Goal: Task Accomplishment & Management: Manage account settings

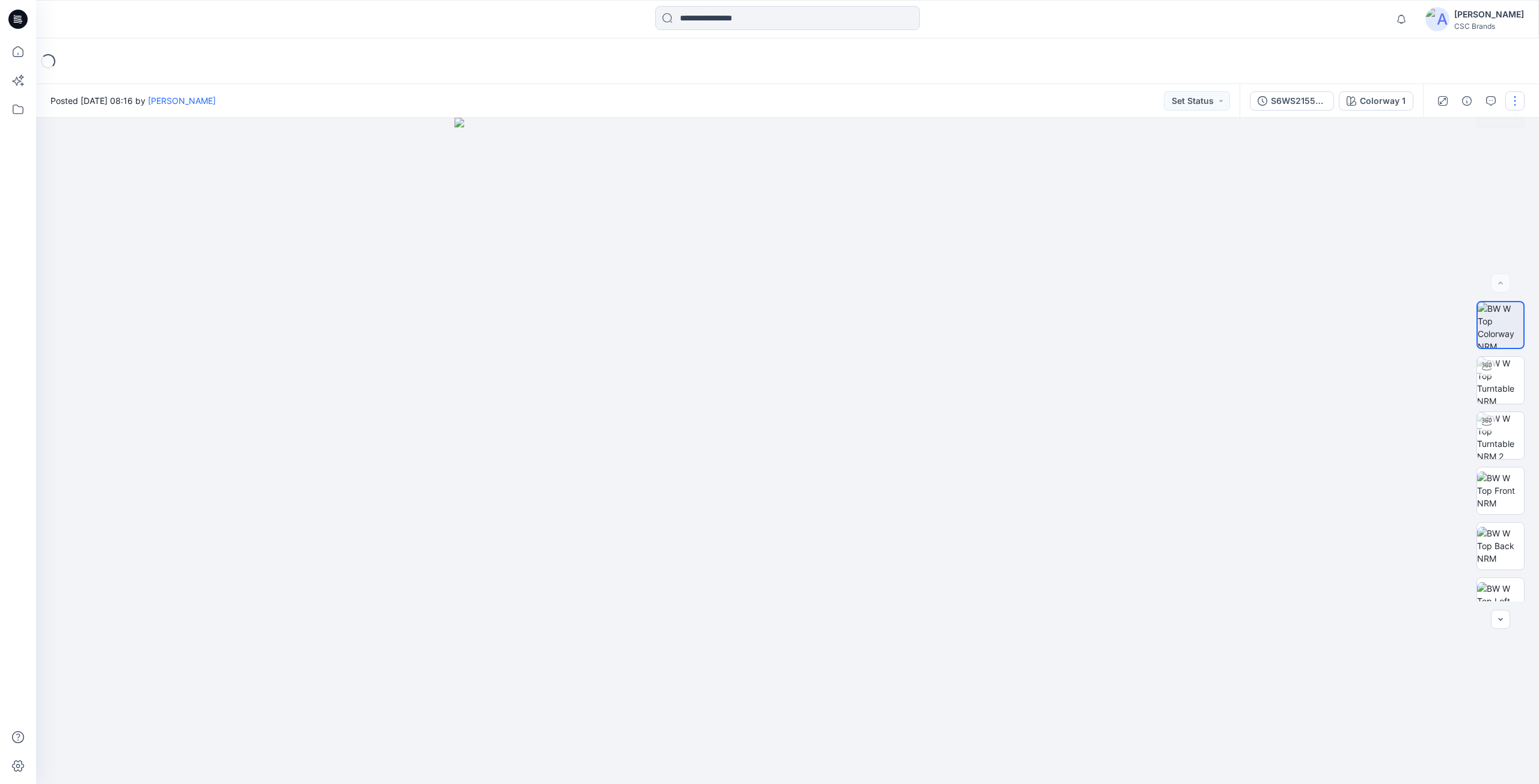
click at [1515, 99] on button "button" at bounding box center [1515, 101] width 19 height 19
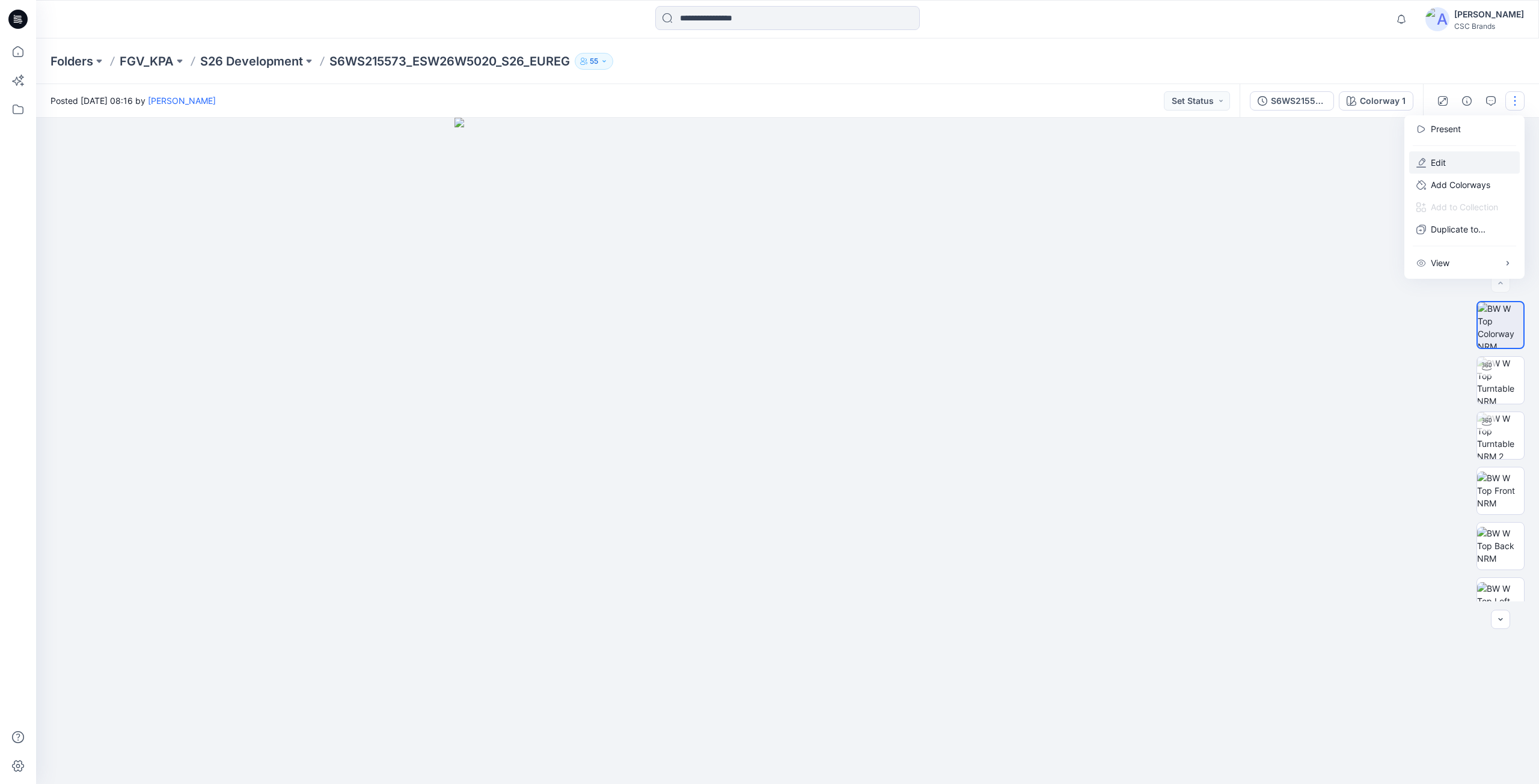
click at [1462, 167] on button "Edit" at bounding box center [1464, 163] width 111 height 22
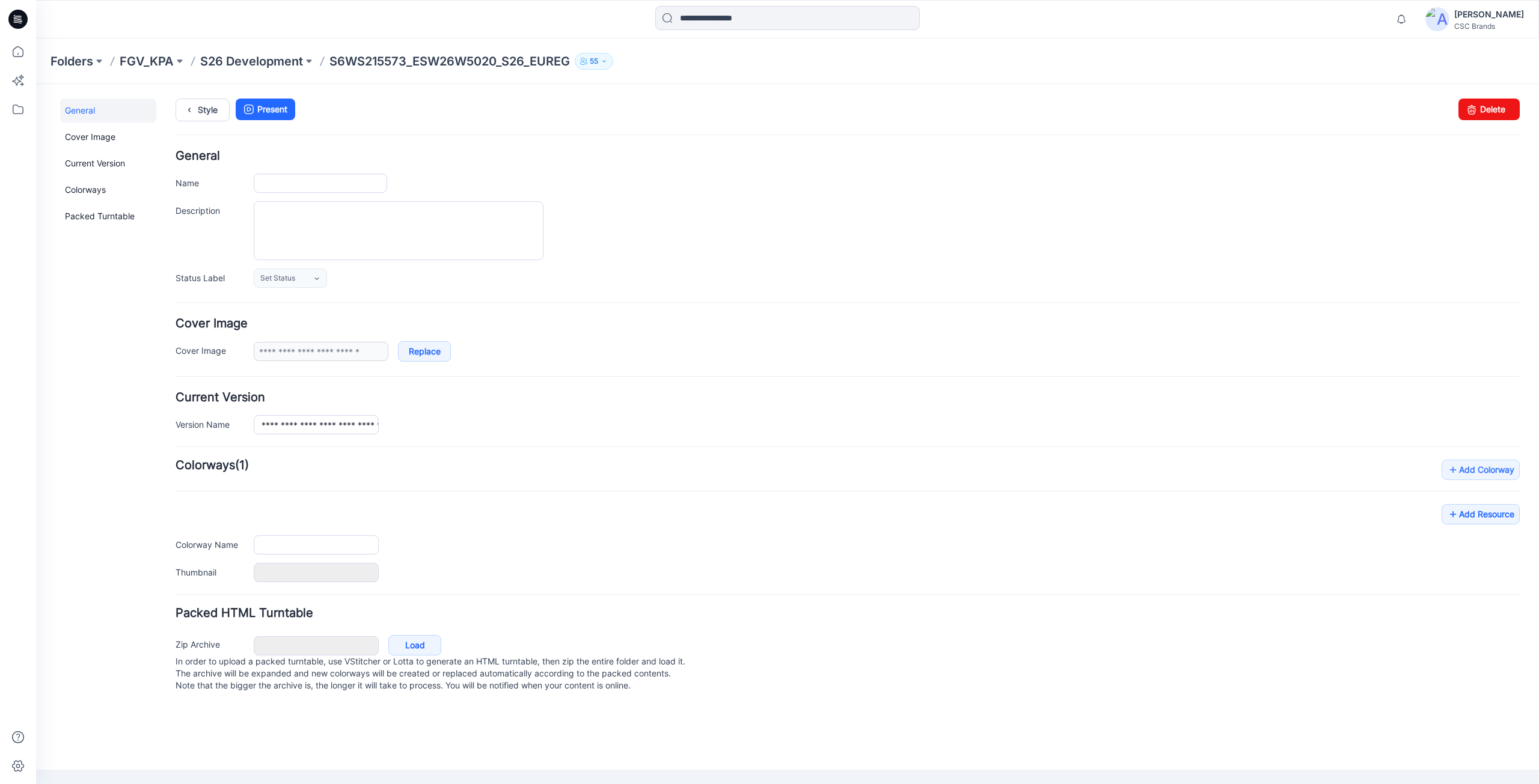
type input "**********"
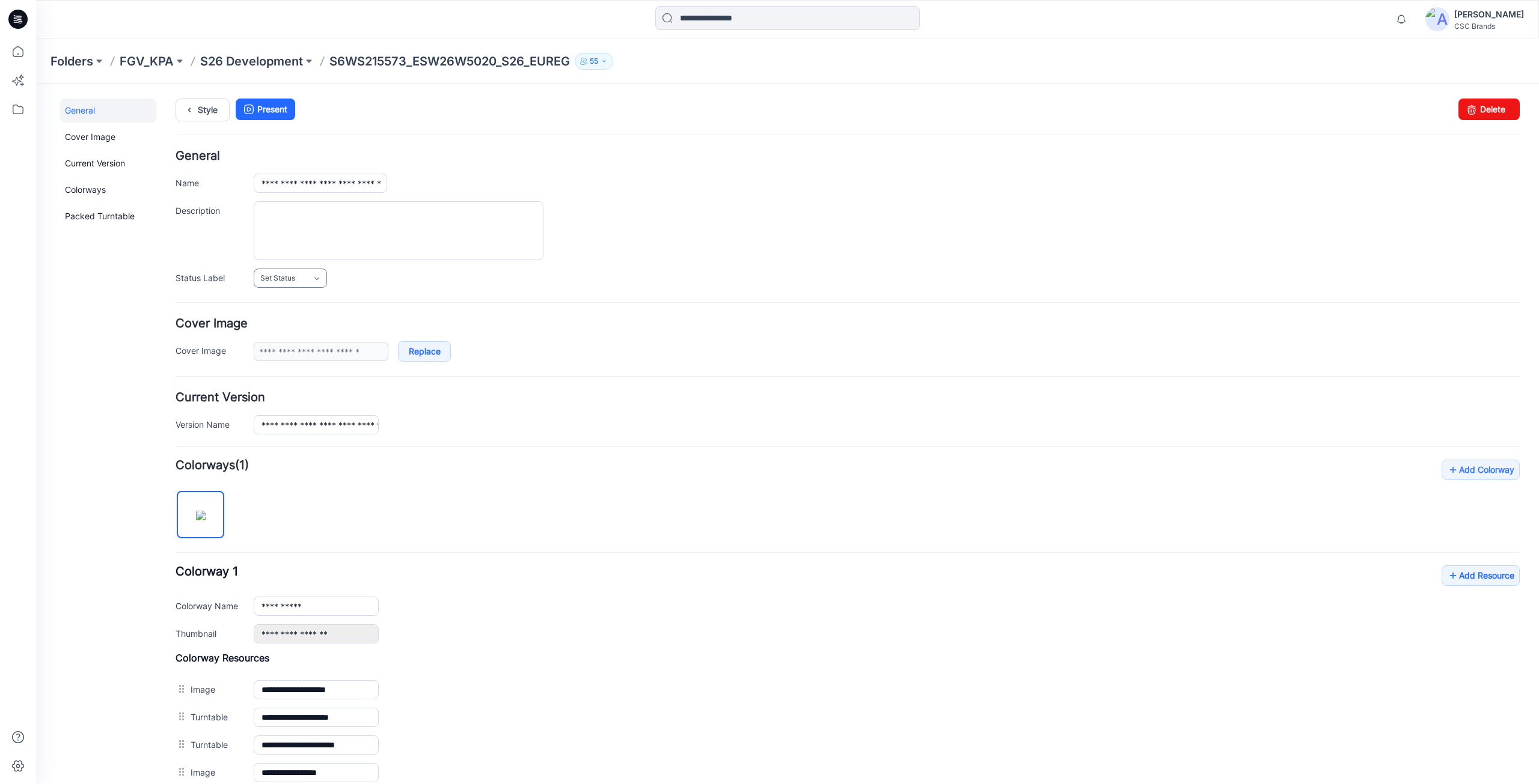
click at [285, 278] on span "Set Status" at bounding box center [277, 278] width 35 height 12
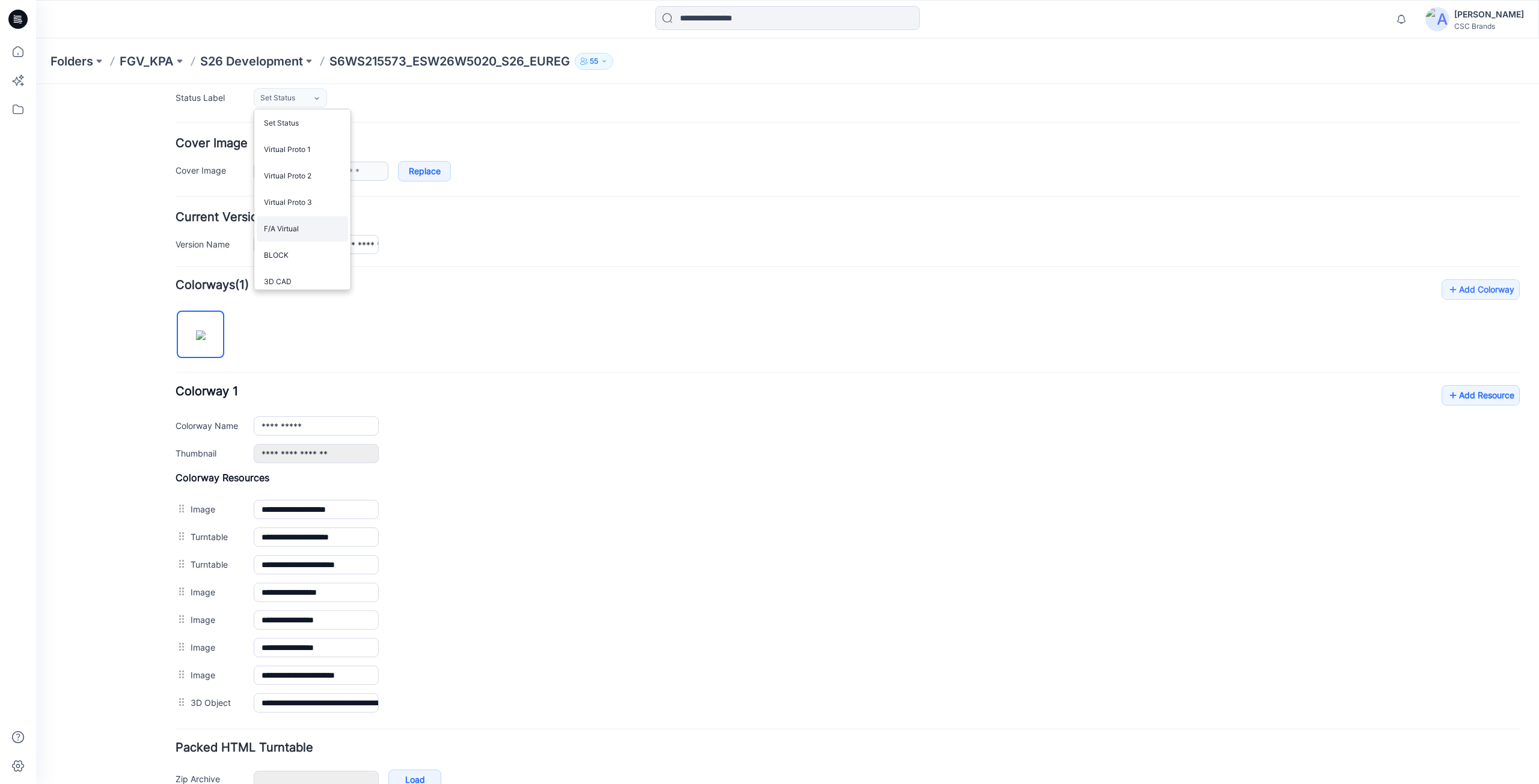
click at [283, 232] on link "F/A Virtual" at bounding box center [303, 229] width 91 height 25
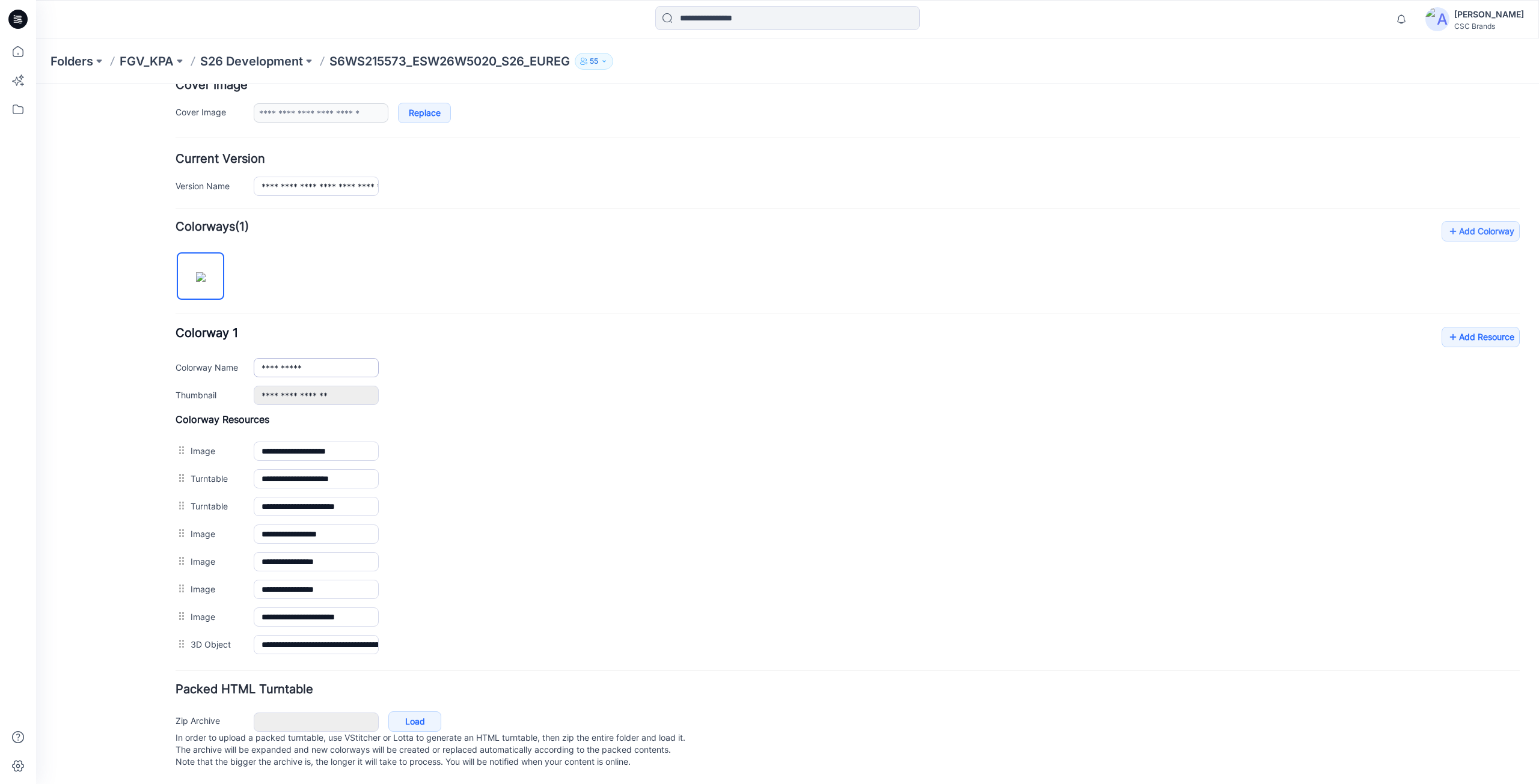
scroll to position [251, 0]
click at [1471, 327] on link "Add Resource" at bounding box center [1481, 337] width 78 height 21
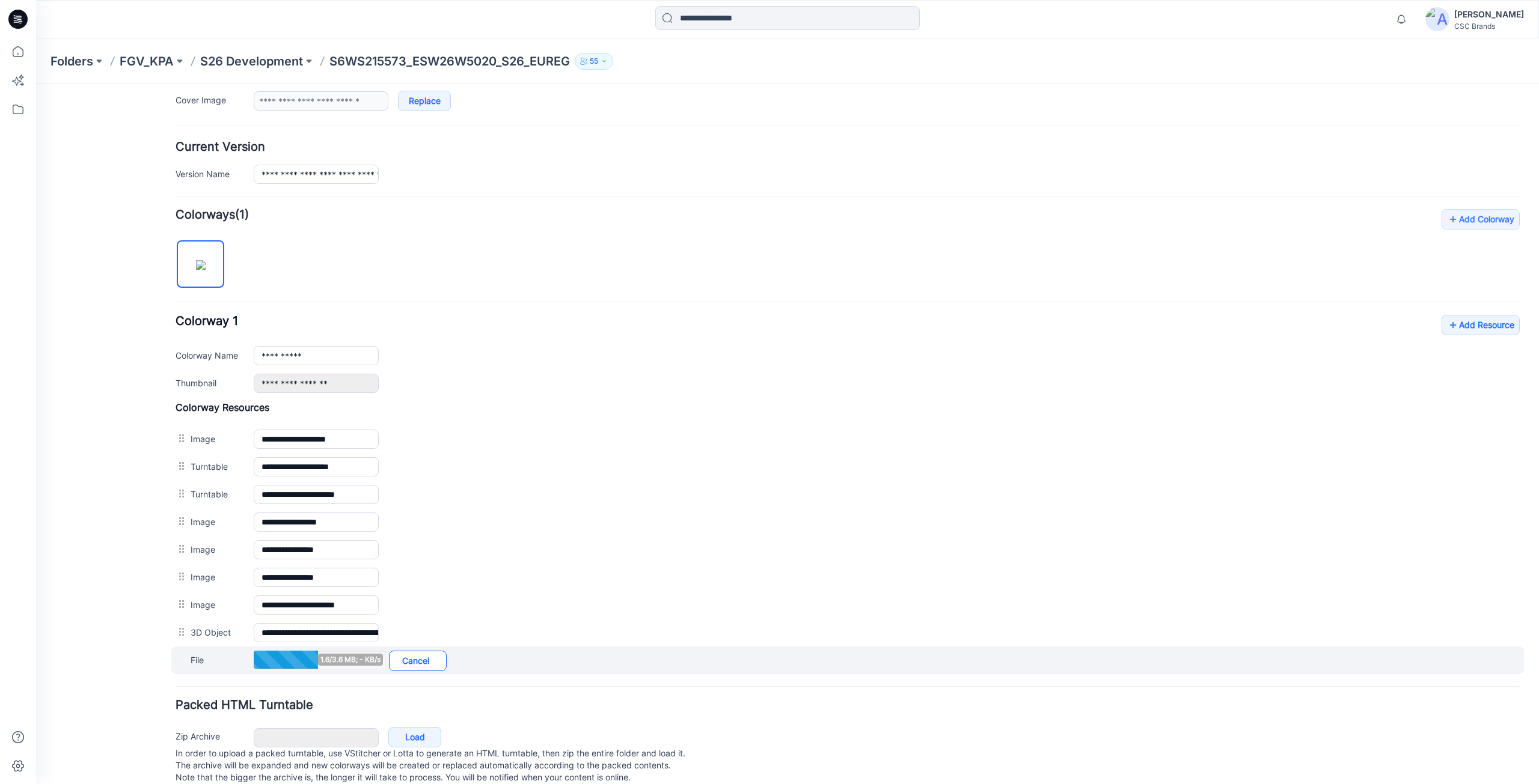
click at [435, 661] on link "Cancel" at bounding box center [418, 661] width 58 height 21
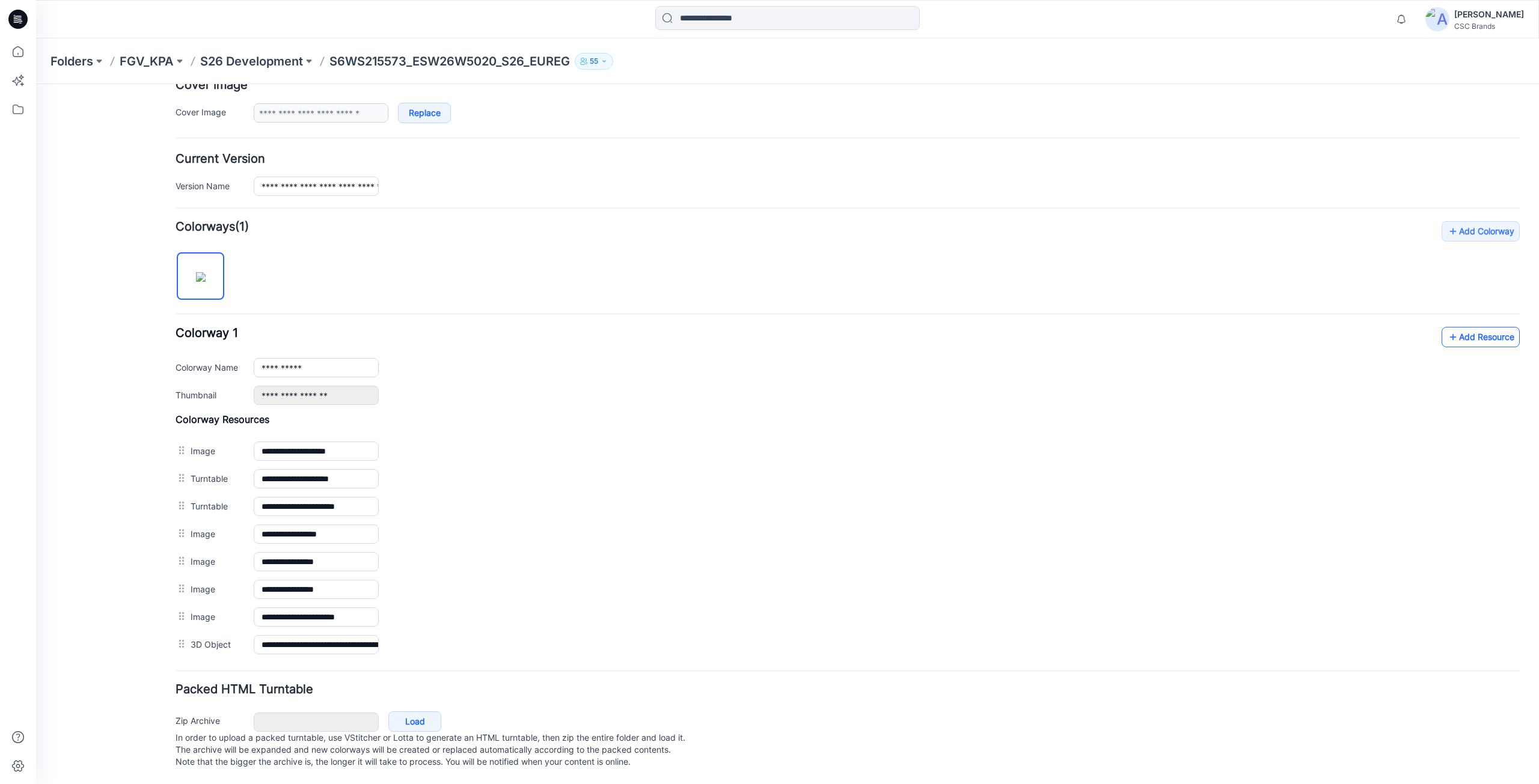
click at [1509, 327] on link "Add Resource" at bounding box center [1481, 337] width 78 height 21
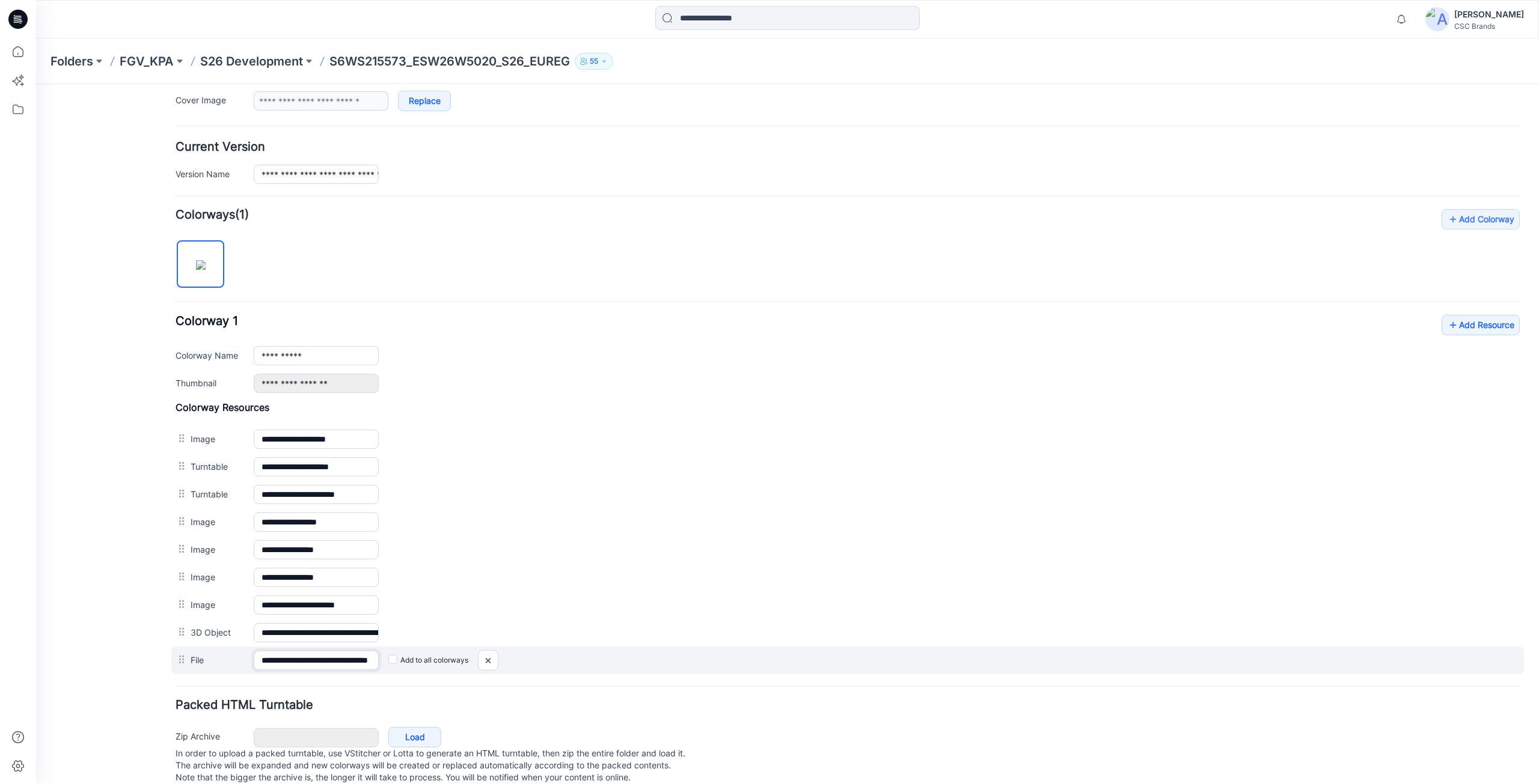
click at [350, 663] on input "**********" at bounding box center [316, 660] width 125 height 19
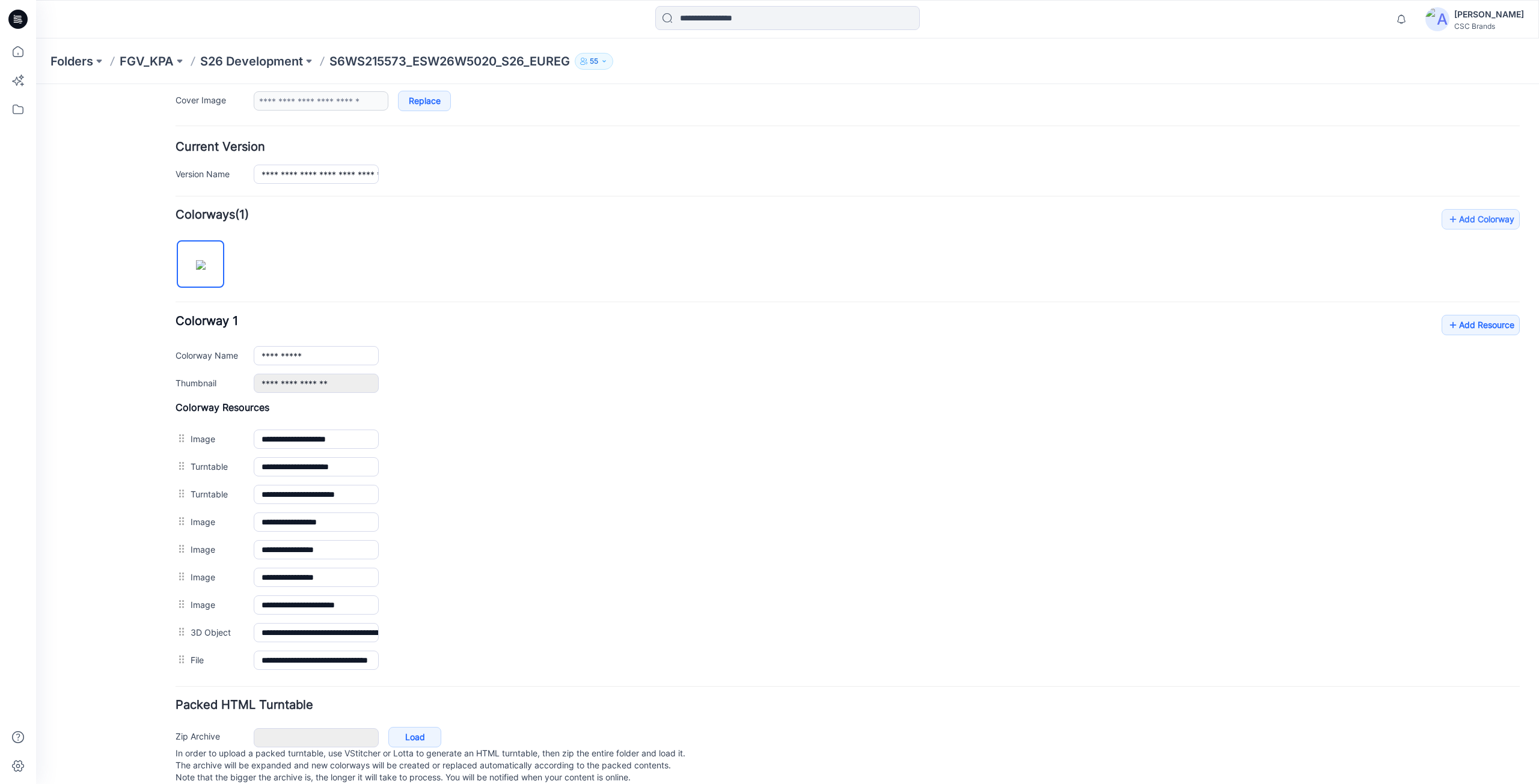
click at [1073, 213] on h4 "Add Colorway Colorways (1)" at bounding box center [847, 215] width 1344 height 12
click at [24, 55] on icon at bounding box center [18, 52] width 26 height 26
